Goal: Navigation & Orientation: Find specific page/section

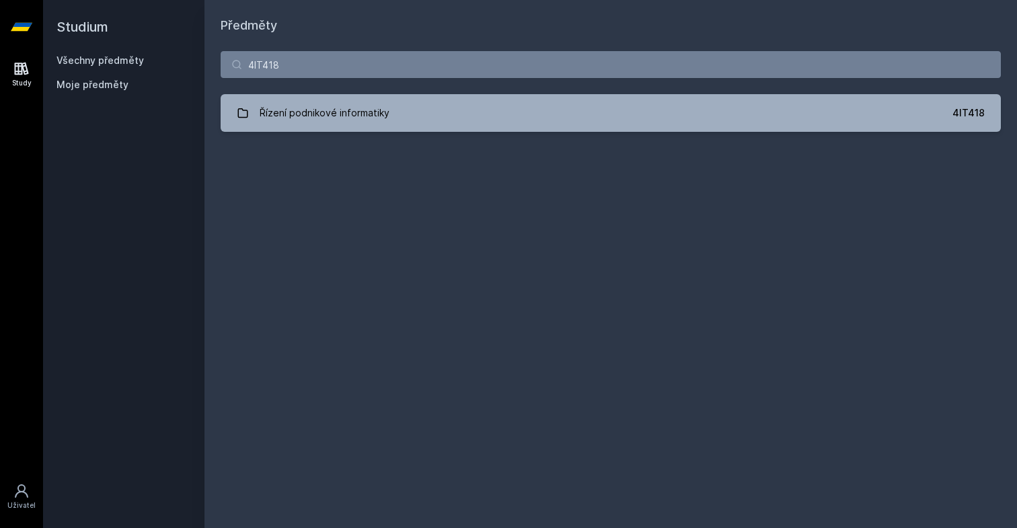
click at [339, 98] on link "Řízení podnikové informatiky 4IT418" at bounding box center [611, 113] width 780 height 38
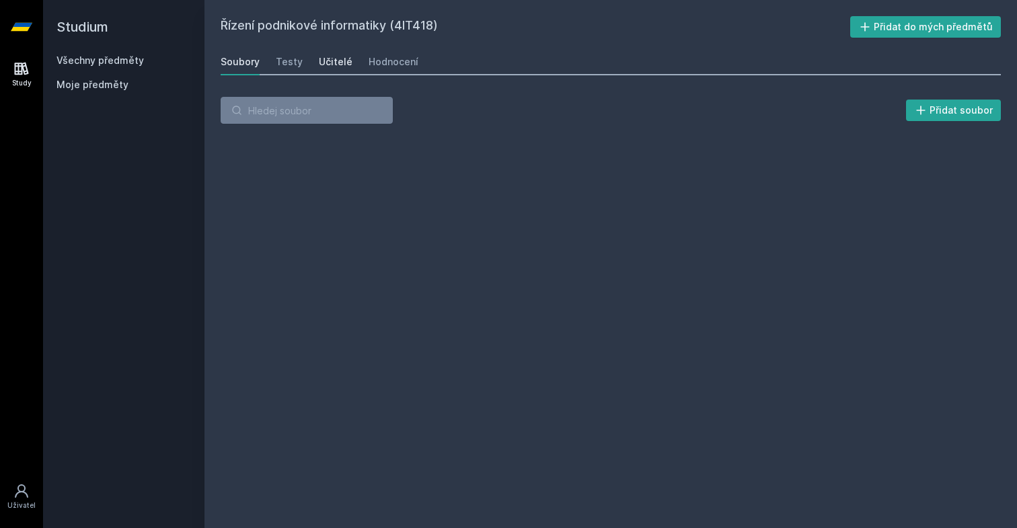
click at [335, 68] on div "Učitelé" at bounding box center [336, 61] width 34 height 13
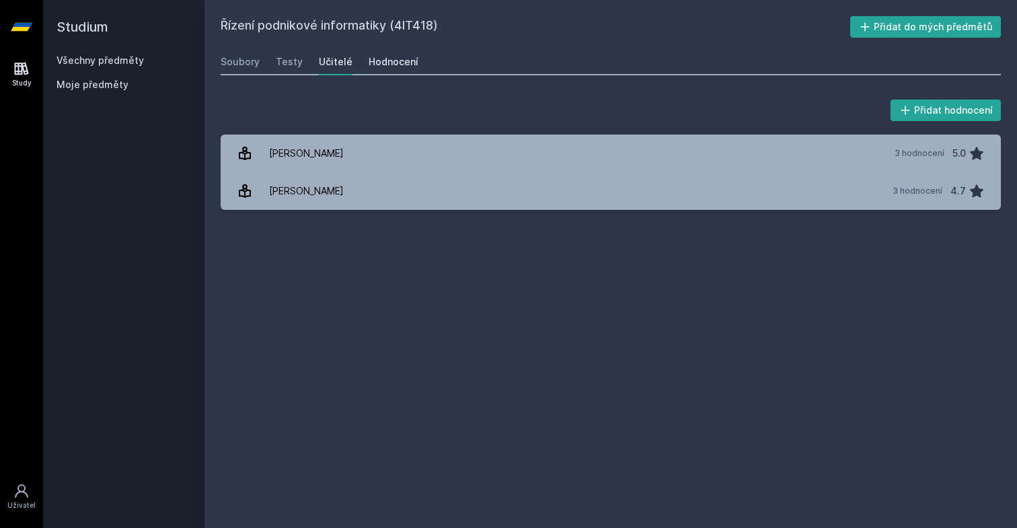
click at [377, 65] on div "Hodnocení" at bounding box center [393, 61] width 50 height 13
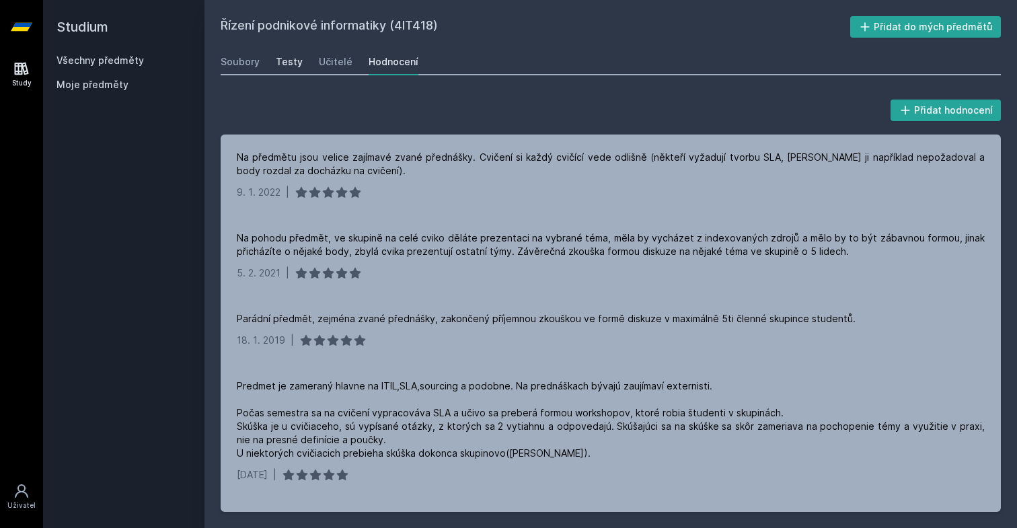
click at [297, 61] on div "Testy" at bounding box center [289, 61] width 27 height 13
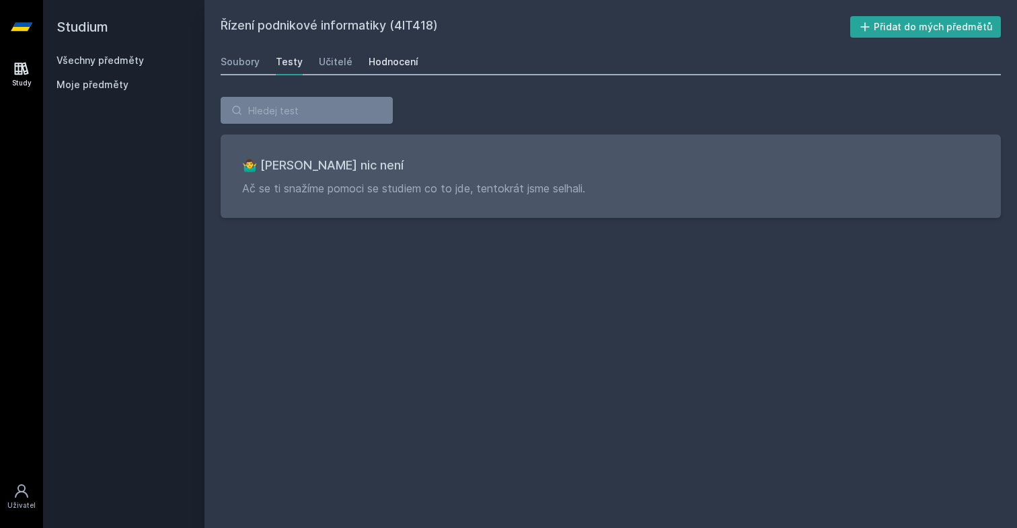
click at [377, 60] on div "Hodnocení" at bounding box center [393, 61] width 50 height 13
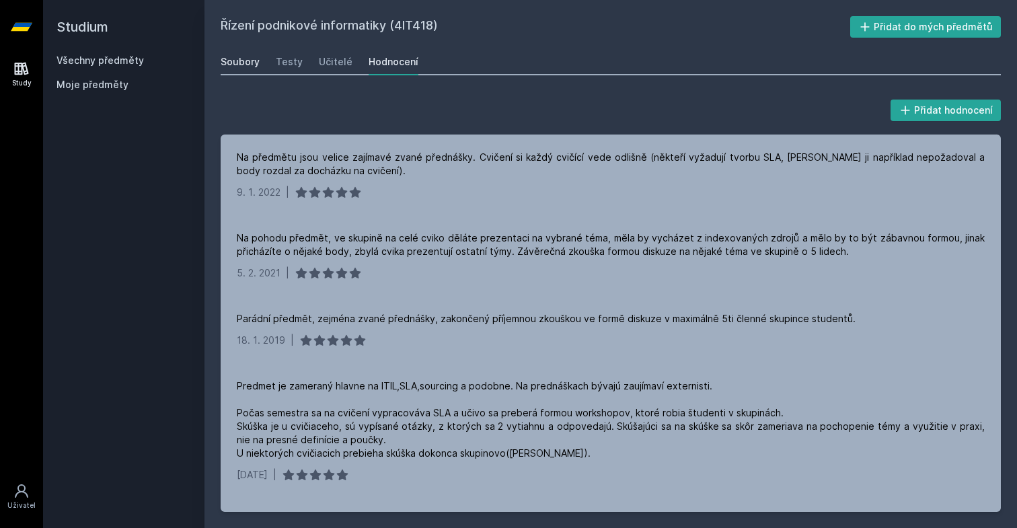
click at [245, 56] on div "Soubory" at bounding box center [240, 61] width 39 height 13
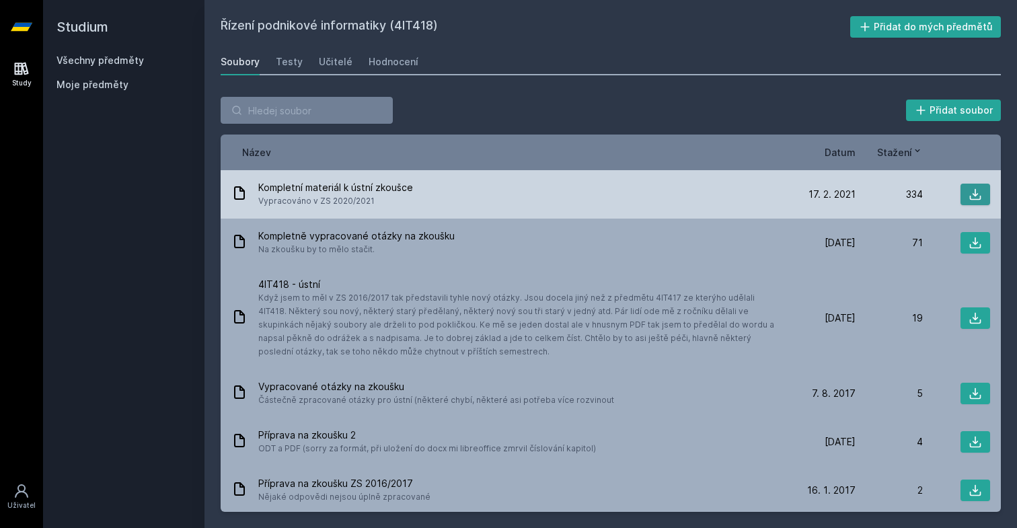
click at [973, 198] on icon at bounding box center [974, 194] width 13 height 13
